Goal: Transaction & Acquisition: Purchase product/service

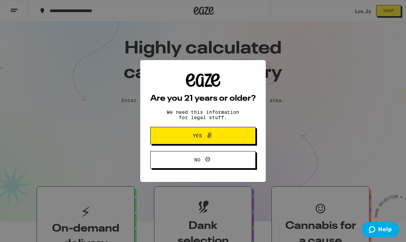
click at [196, 138] on span "Yes" at bounding box center [197, 135] width 9 height 5
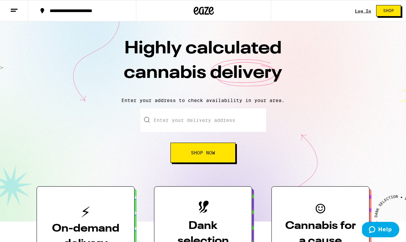
click at [174, 122] on input "Enter your delivery address" at bounding box center [203, 119] width 126 height 23
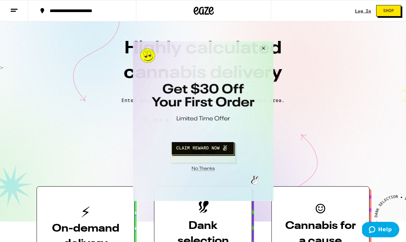
click at [262, 48] on button "Close Modal" at bounding box center [262, 49] width 18 height 16
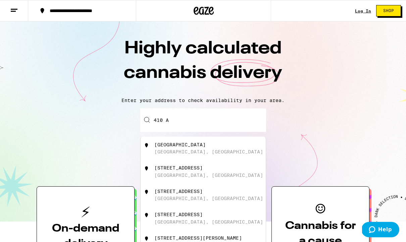
click at [168, 121] on input "410 A" at bounding box center [203, 119] width 126 height 23
click at [176, 154] on div "[GEOGRAPHIC_DATA], [GEOGRAPHIC_DATA]" at bounding box center [208, 151] width 109 height 5
type input "[STREET_ADDRESS]"
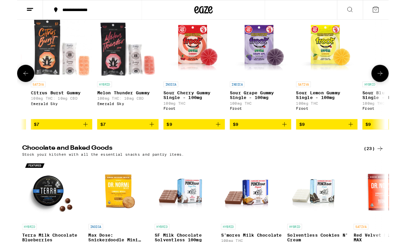
scroll to position [0, 136]
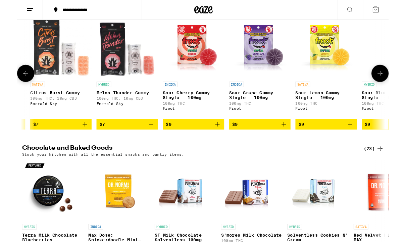
click at [364, 140] on icon "Add to bag" at bounding box center [364, 136] width 8 height 8
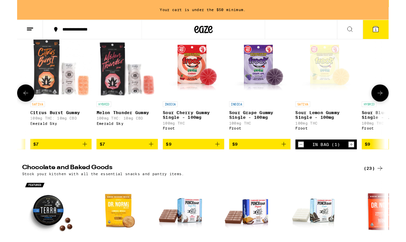
click at [366, 162] on icon "Increment" at bounding box center [365, 158] width 6 height 8
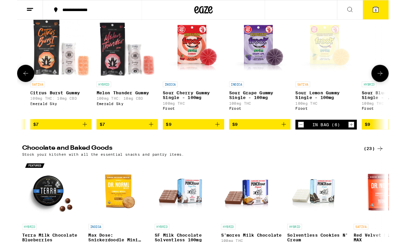
click at [365, 138] on icon "Increment" at bounding box center [365, 136] width 4 height 4
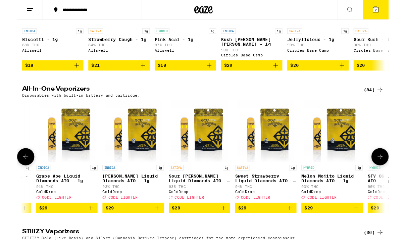
scroll to position [0, 781]
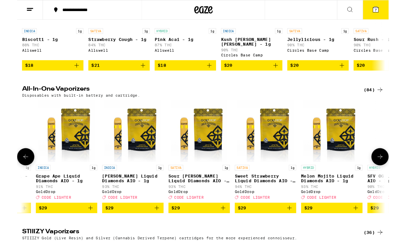
click at [298, 229] on icon "Add to bag" at bounding box center [297, 227] width 5 height 5
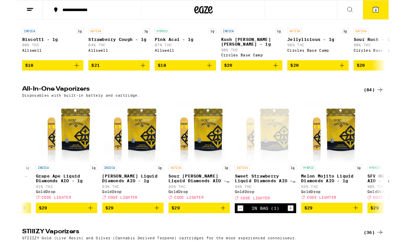
click at [388, 12] on icon at bounding box center [392, 10] width 8 height 8
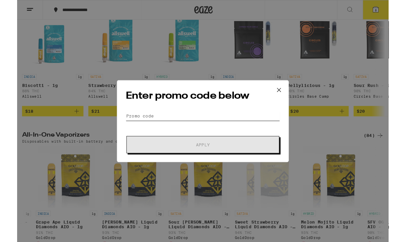
click at [122, 124] on input "Promo Code" at bounding box center [203, 127] width 168 height 10
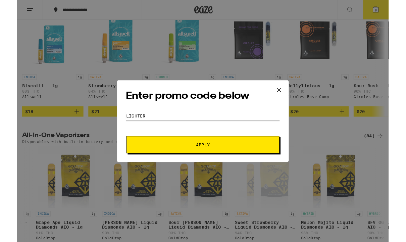
type input "LIghter"
click at [176, 158] on span "Apply" at bounding box center [202, 158] width 121 height 5
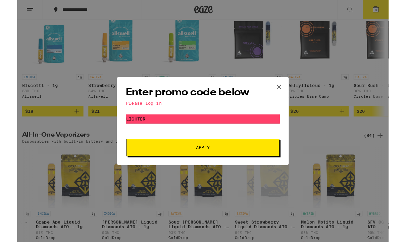
scroll to position [606, 0]
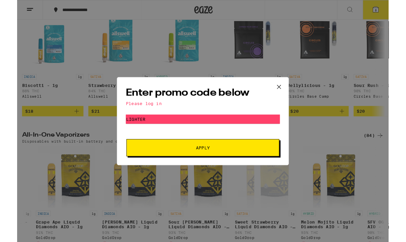
click at [223, 169] on button "Apply" at bounding box center [202, 161] width 167 height 19
click at [154, 112] on div "Please log in" at bounding box center [203, 112] width 168 height 5
click at [285, 93] on icon at bounding box center [286, 95] width 10 height 10
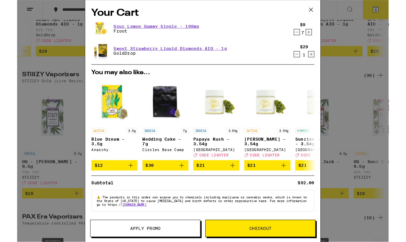
scroll to position [829, 0]
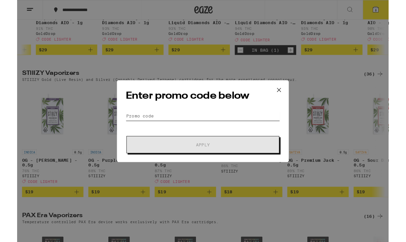
scroll to position [828, 0]
click at [121, 125] on input "Promo Code" at bounding box center [203, 127] width 168 height 10
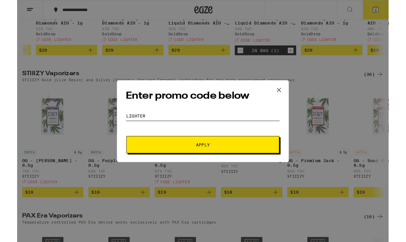
type input "Lighter"
click at [194, 159] on span "Apply" at bounding box center [202, 158] width 121 height 5
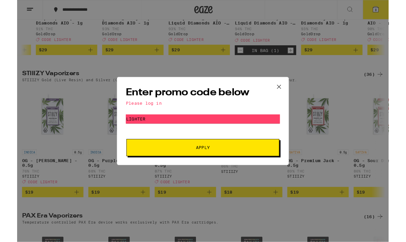
click at [286, 93] on icon at bounding box center [286, 95] width 10 height 10
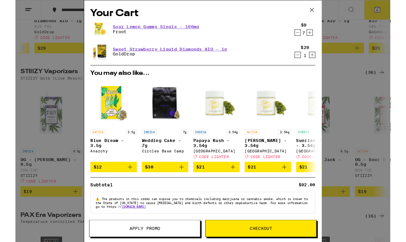
scroll to position [829, 0]
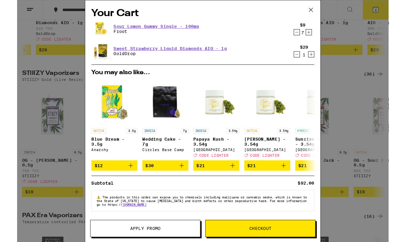
click at [320, 10] on icon at bounding box center [321, 11] width 10 height 10
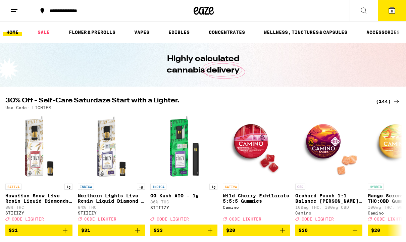
click at [15, 11] on line at bounding box center [13, 11] width 5 height 0
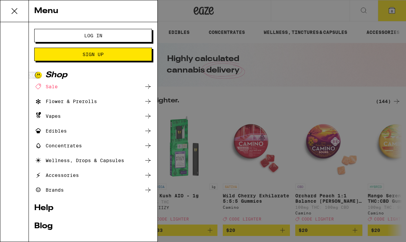
click at [83, 34] on span "Log In" at bounding box center [92, 35] width 63 height 5
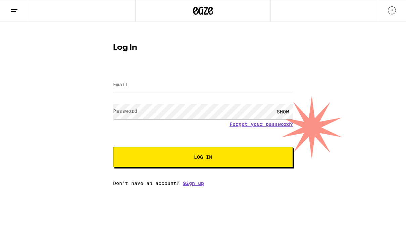
click at [122, 86] on label "Email" at bounding box center [120, 84] width 15 height 5
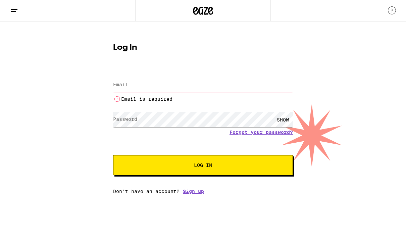
click at [128, 84] on label "Email" at bounding box center [120, 84] width 15 height 5
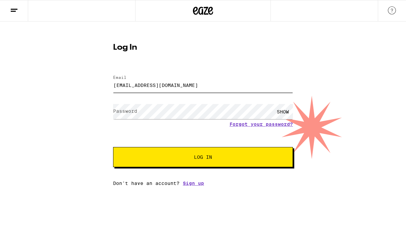
type input "[EMAIL_ADDRESS][DOMAIN_NAME]"
click at [119, 114] on label "Password" at bounding box center [125, 110] width 24 height 5
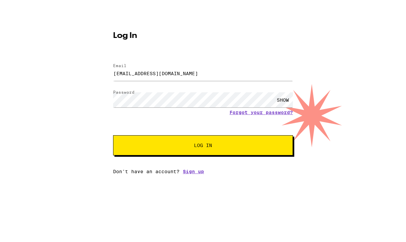
click at [223, 155] on span "Log In" at bounding box center [202, 157] width 125 height 5
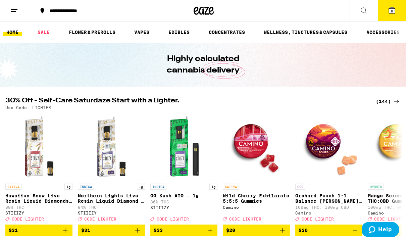
click at [392, 10] on span "8" at bounding box center [392, 11] width 2 height 4
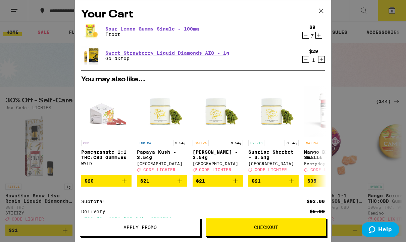
click at [136, 223] on button "Apply Promo" at bounding box center [140, 227] width 120 height 19
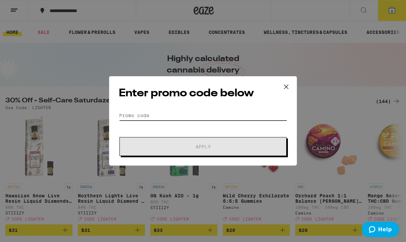
click at [125, 115] on input "Promo Code" at bounding box center [203, 115] width 168 height 10
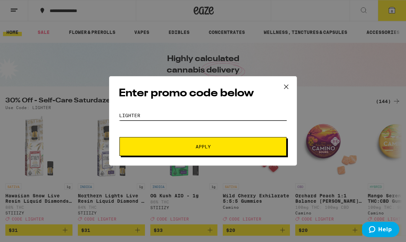
type input "Lighter"
click at [198, 147] on span "Apply" at bounding box center [202, 146] width 15 height 5
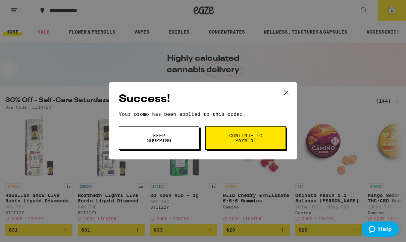
scroll to position [0, 0]
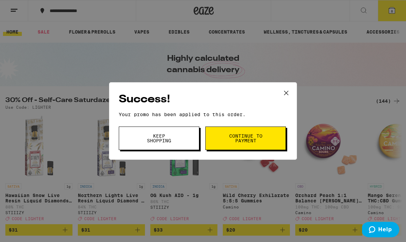
click at [228, 141] on span "Continue to payment" at bounding box center [245, 137] width 34 height 9
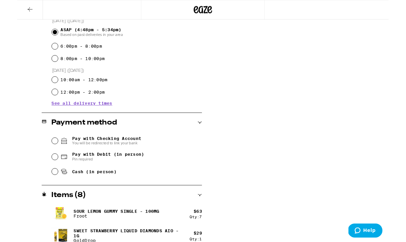
scroll to position [198, 0]
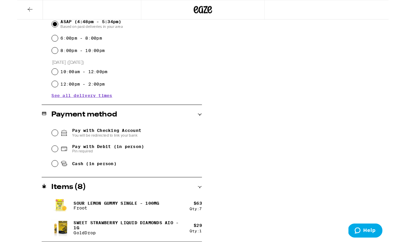
click at [41, 165] on input "Pay with Debit (in person) Pin required" at bounding box center [41, 162] width 7 height 7
radio input "true"
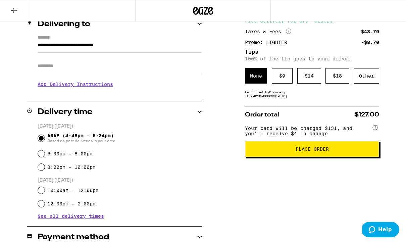
scroll to position [86, 0]
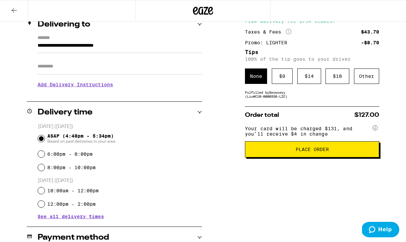
click at [271, 153] on button "Place Order" at bounding box center [312, 149] width 134 height 16
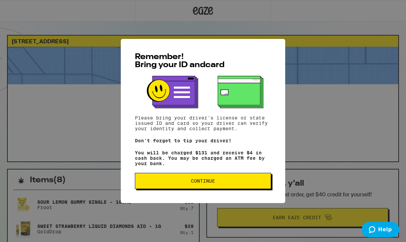
click at [214, 187] on button "Continue" at bounding box center [203, 181] width 136 height 16
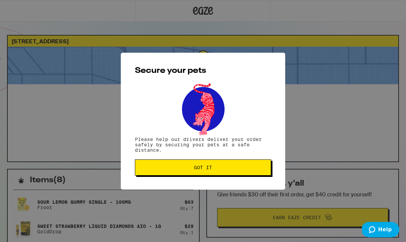
click at [210, 174] on button "Got it" at bounding box center [203, 167] width 136 height 16
